Goal: Task Accomplishment & Management: Manage account settings

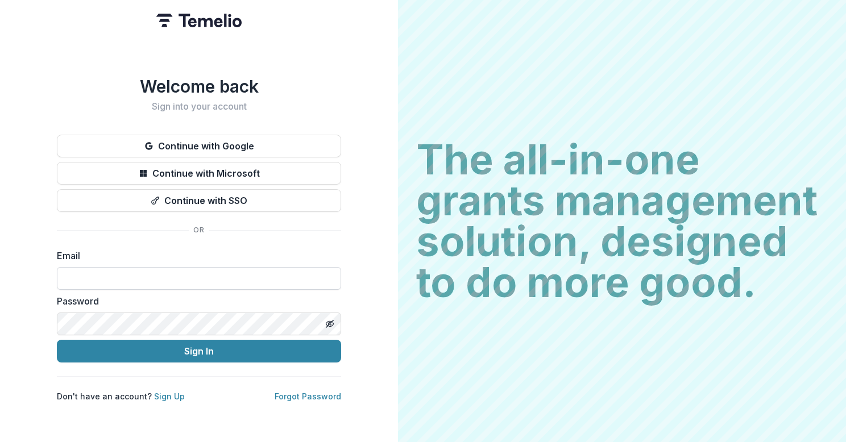
click at [112, 270] on input at bounding box center [199, 278] width 284 height 23
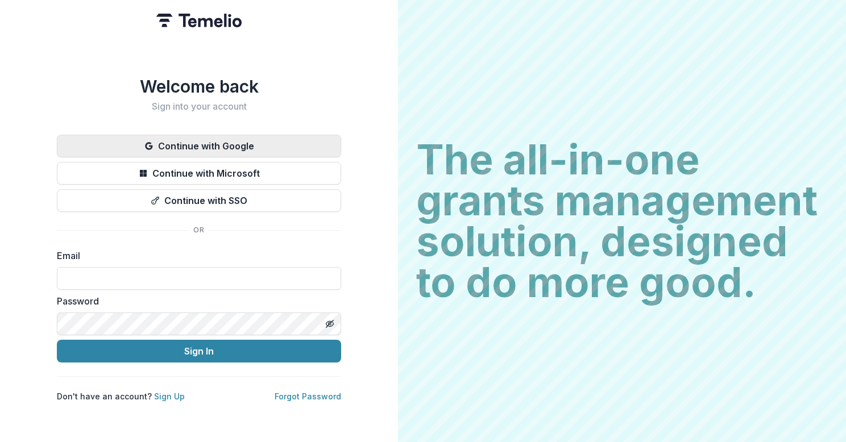
click at [218, 138] on button "Continue with Google" at bounding box center [199, 146] width 284 height 23
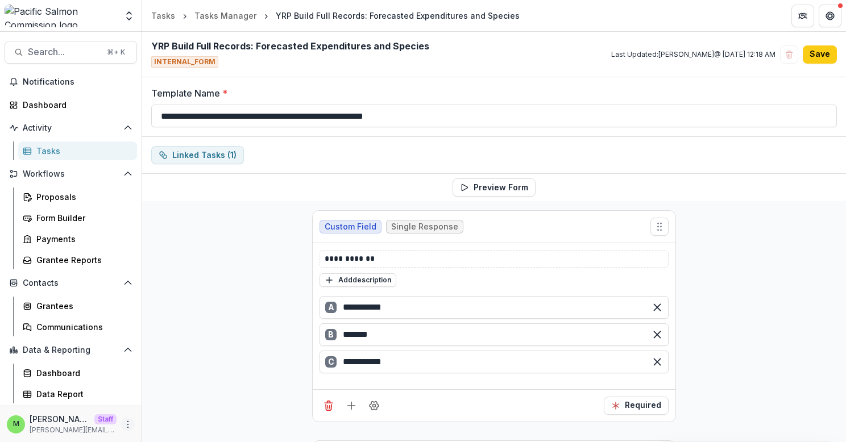
click at [127, 419] on button "More" at bounding box center [128, 425] width 14 height 14
click at [168, 417] on button "Logout" at bounding box center [203, 419] width 122 height 19
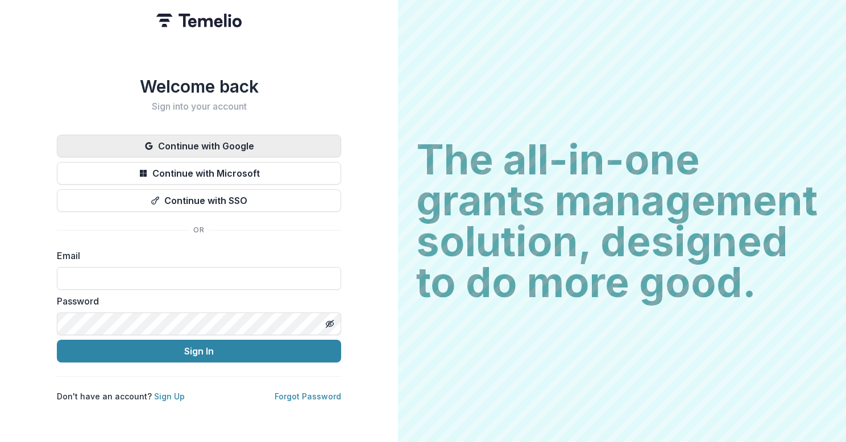
click at [250, 151] on button "Continue with Google" at bounding box center [199, 146] width 284 height 23
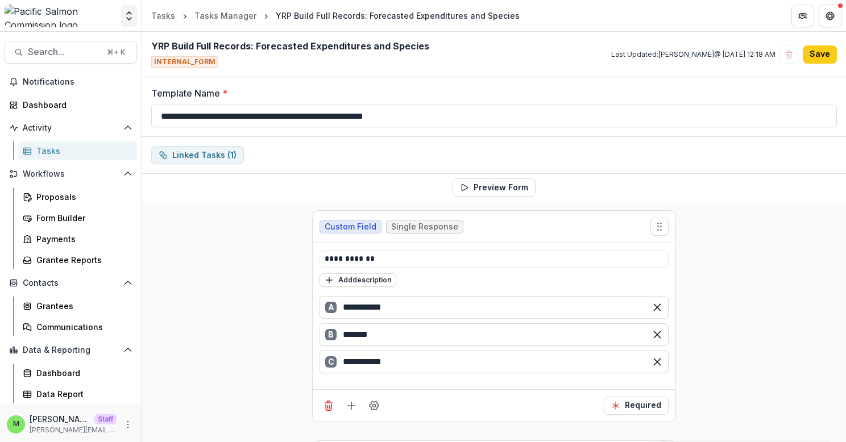
click at [134, 19] on icon "Open entity switcher" at bounding box center [128, 15] width 11 height 11
click at [688, 20] on header "Tasks Tasks Manager YRP Build Full Records: Forecasted Expenditures and Species" at bounding box center [494, 15] width 704 height 31
click at [129, 419] on button "More" at bounding box center [128, 425] width 14 height 14
click at [185, 398] on link "User Settings" at bounding box center [203, 400] width 122 height 19
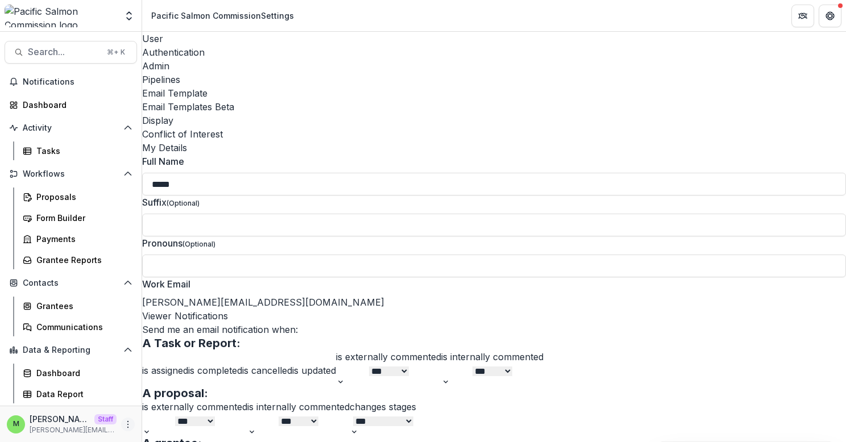
click at [123, 422] on icon "More" at bounding box center [127, 424] width 9 height 9
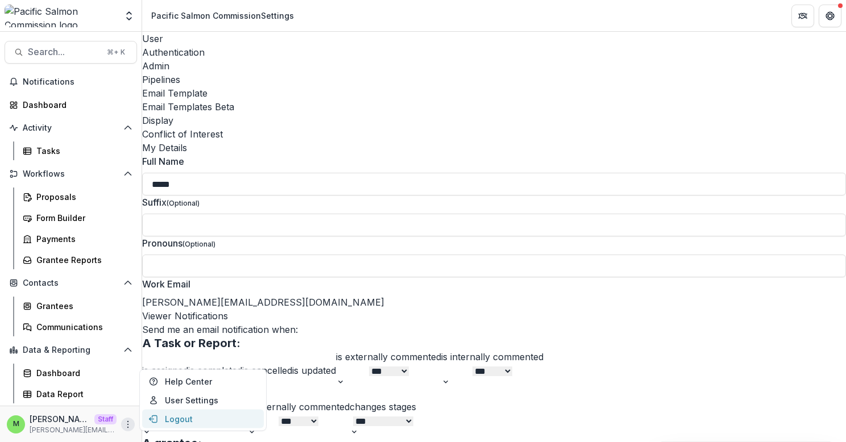
click at [167, 424] on button "Logout" at bounding box center [203, 419] width 122 height 19
